Goal: Find specific page/section: Find specific page/section

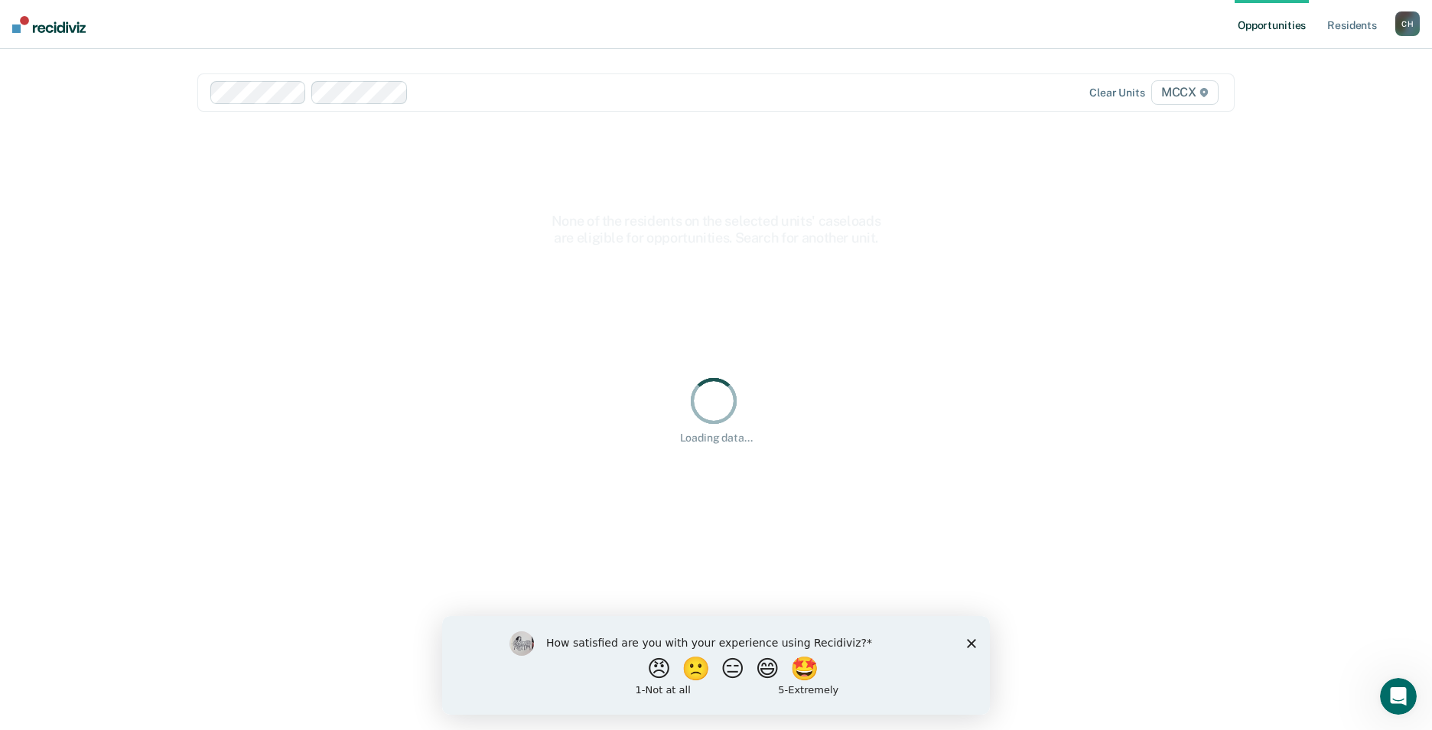
click at [968, 646] on polygon "Close survey" at bounding box center [971, 642] width 9 height 9
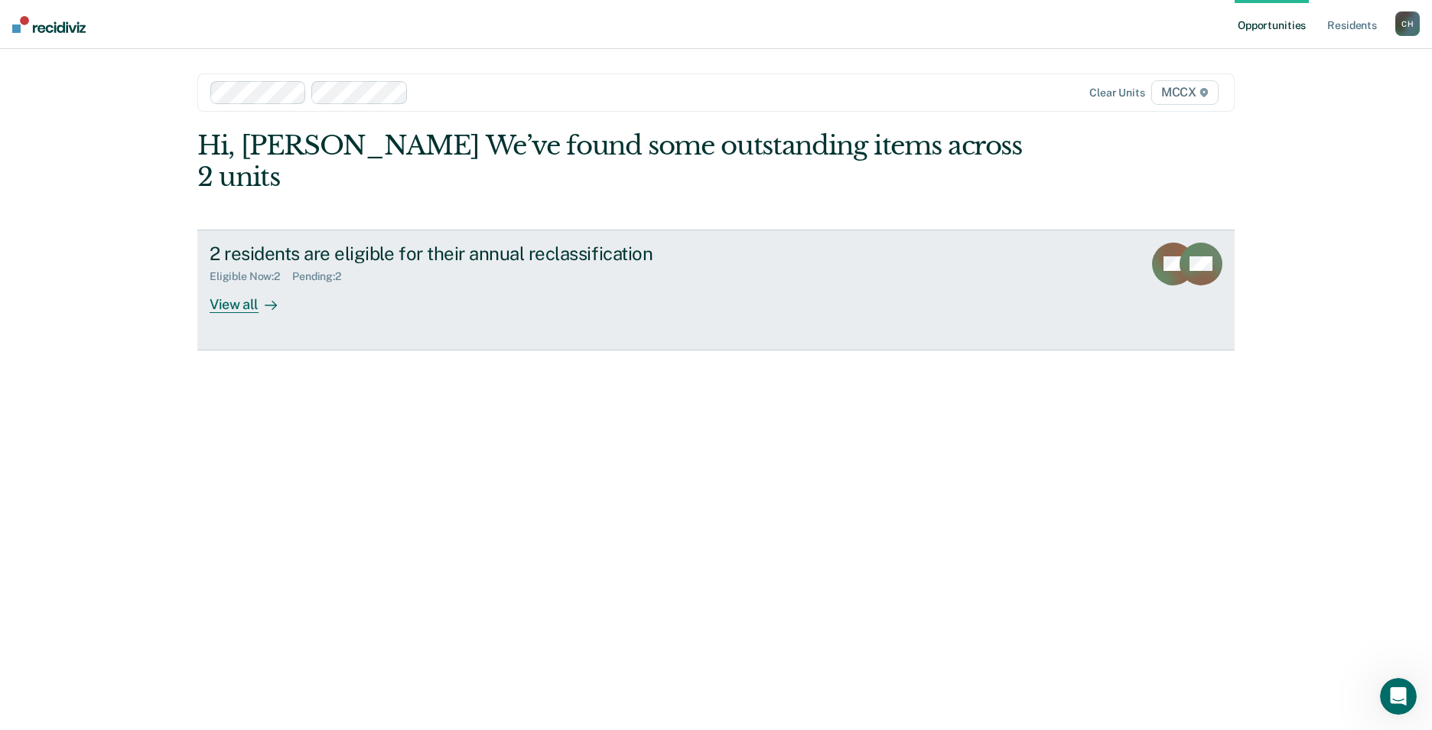
click at [242, 283] on div "View all" at bounding box center [253, 298] width 86 height 30
